Goal: Find specific page/section: Find specific page/section

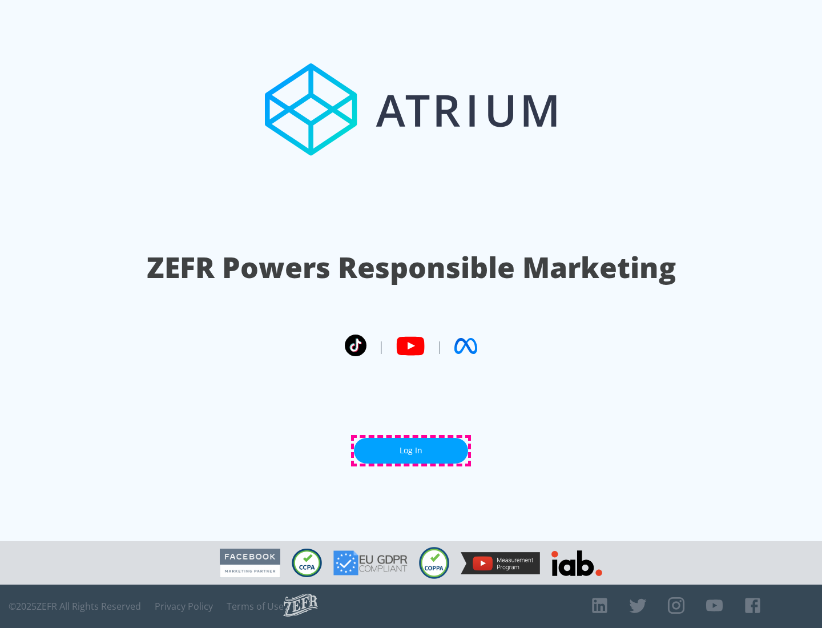
click at [411, 451] on link "Log In" at bounding box center [411, 451] width 114 height 26
